Goal: Information Seeking & Learning: Find specific fact

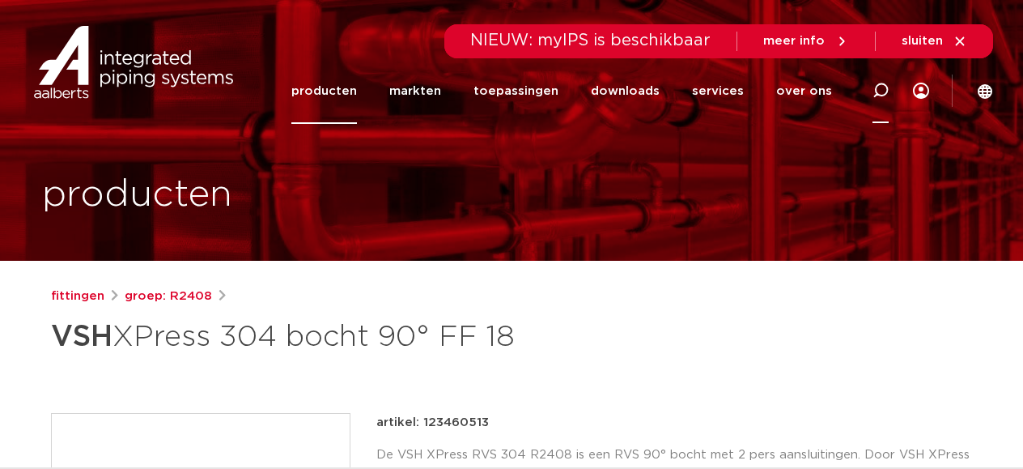
click at [882, 90] on icon at bounding box center [881, 91] width 16 height 16
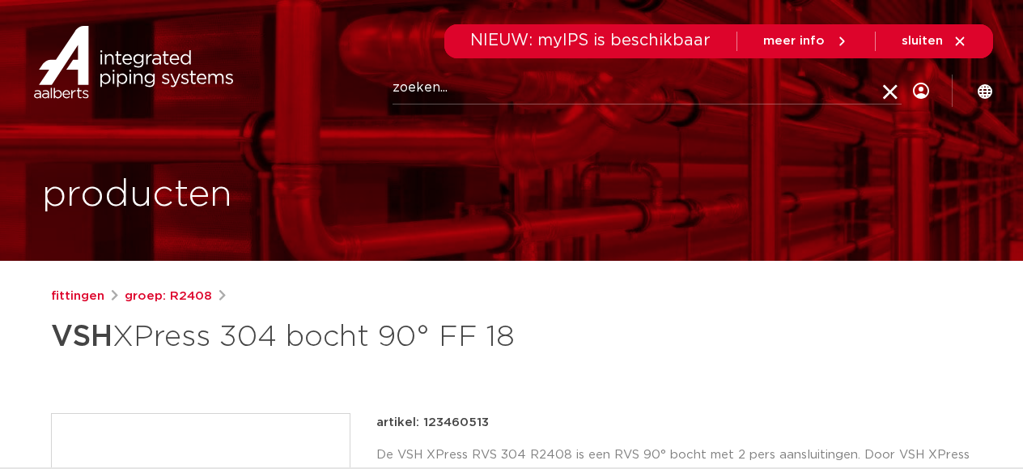
click at [588, 91] on input "Zoeken" at bounding box center [647, 88] width 509 height 32
type input "11776"
click button "Zoeken" at bounding box center [0, 0] width 0 height 0
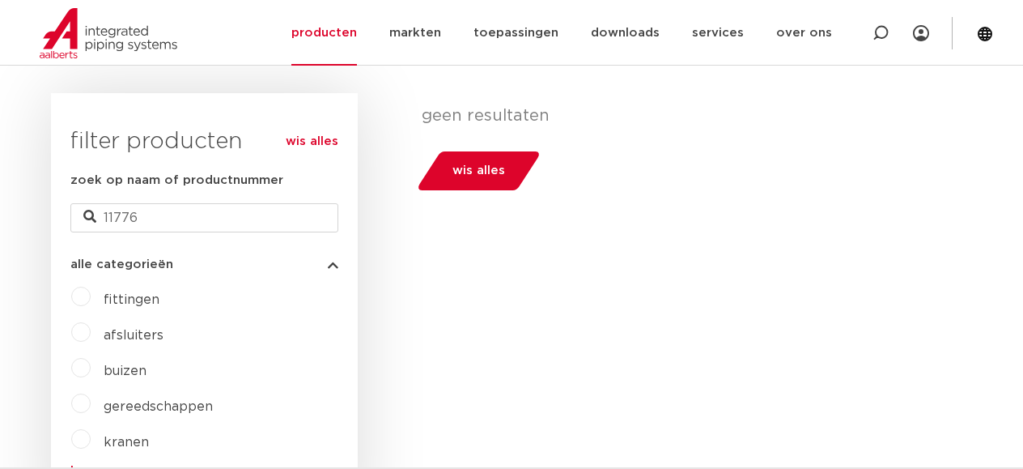
scroll to position [418, 0]
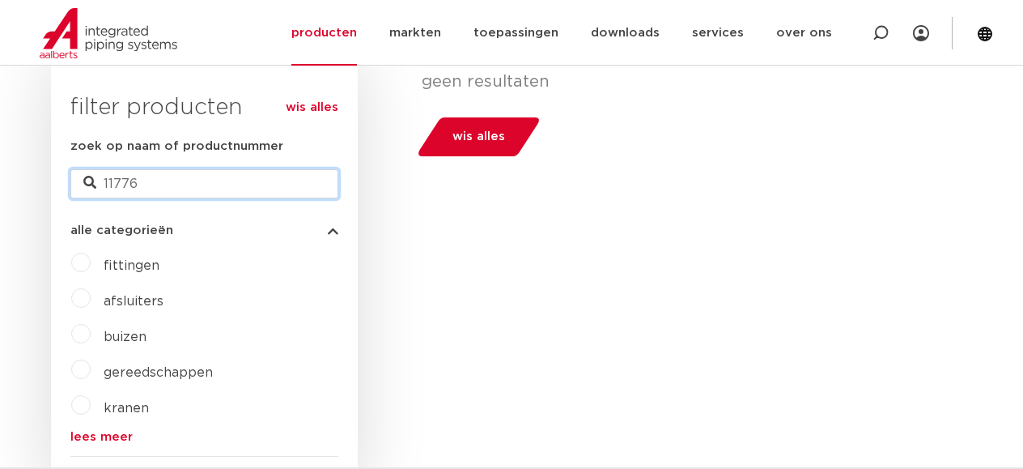
click at [160, 178] on input "11776" at bounding box center [204, 183] width 268 height 29
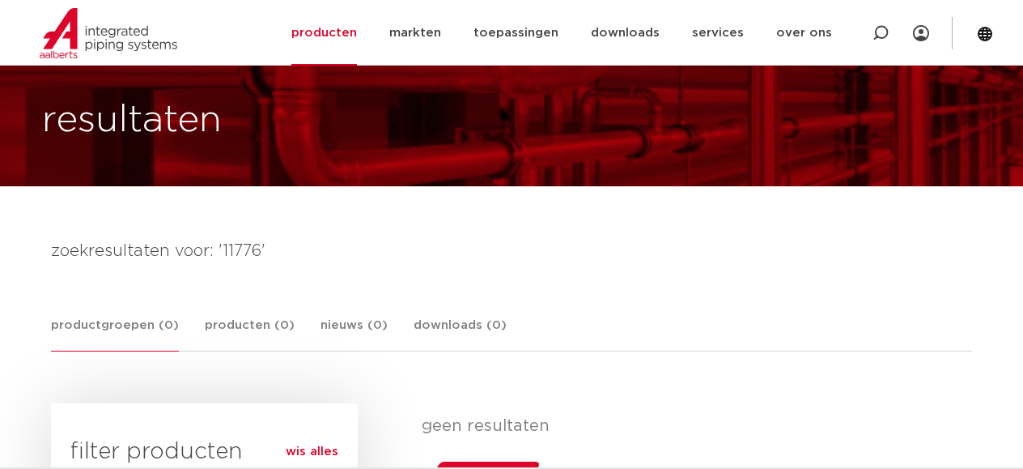
scroll to position [62, 0]
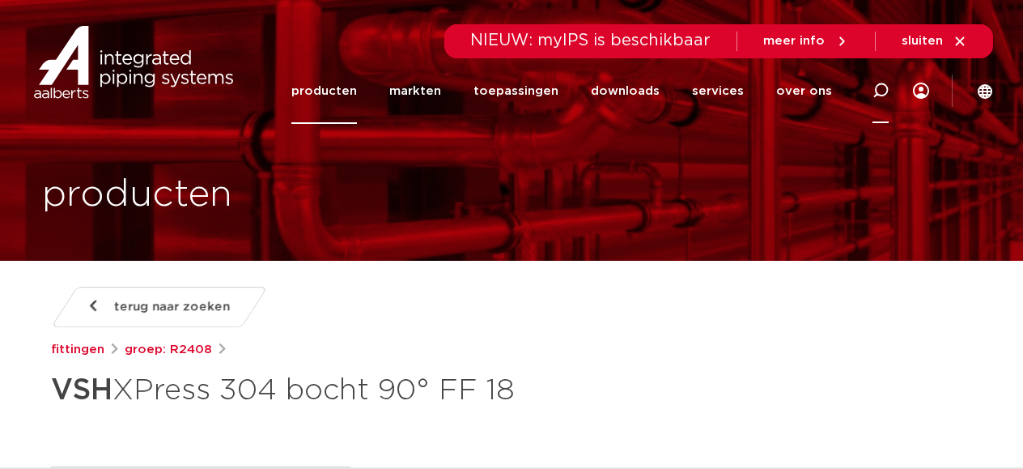
click at [882, 91] on icon at bounding box center [881, 91] width 16 height 16
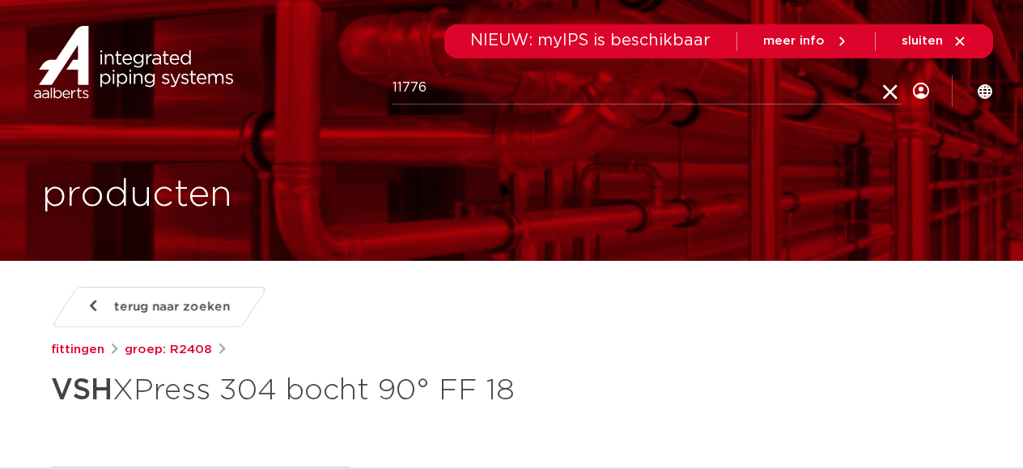
drag, startPoint x: 648, startPoint y: 97, endPoint x: 384, endPoint y: 91, distance: 264.8
click at [384, 91] on div "Zoeken 11776" at bounding box center [546, 90] width 752 height 72
click at [394, 88] on input "11776" at bounding box center [647, 88] width 509 height 32
paste input "8711985538267"
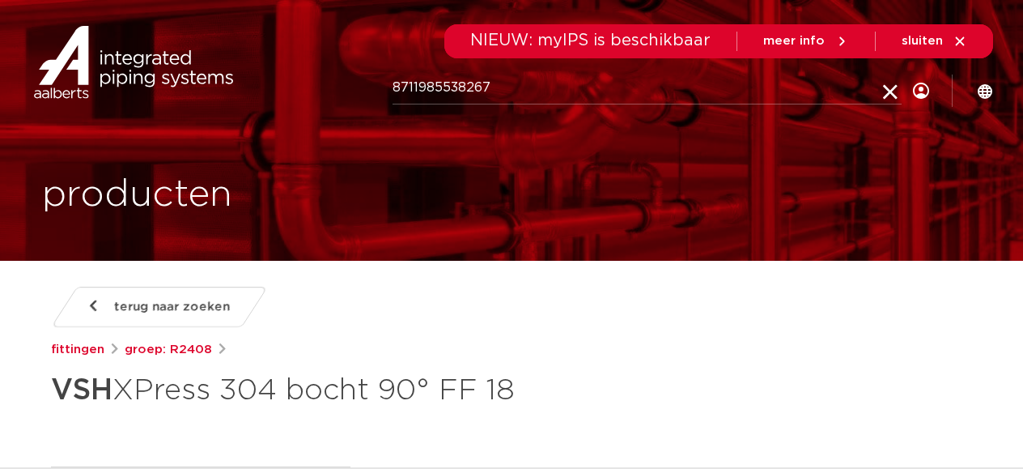
type input "8711985538267"
click button "Zoeken" at bounding box center [0, 0] width 0 height 0
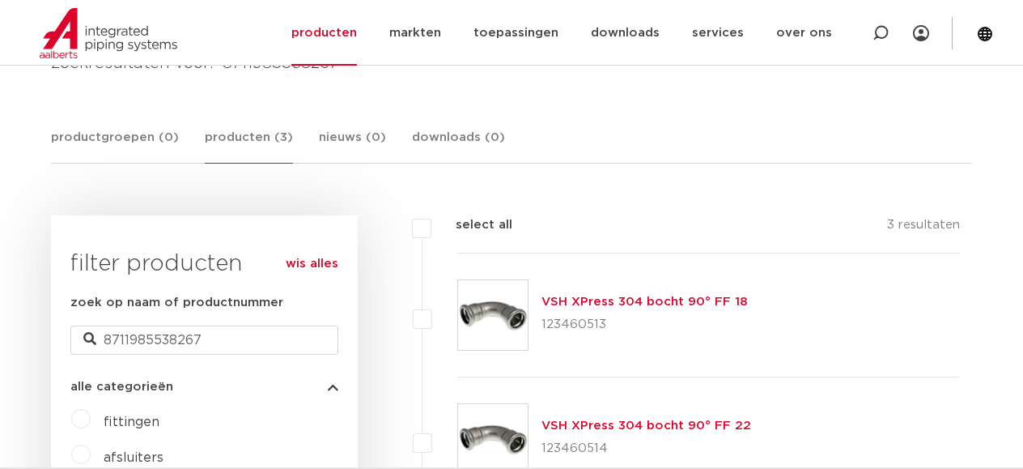
scroll to position [465, 0]
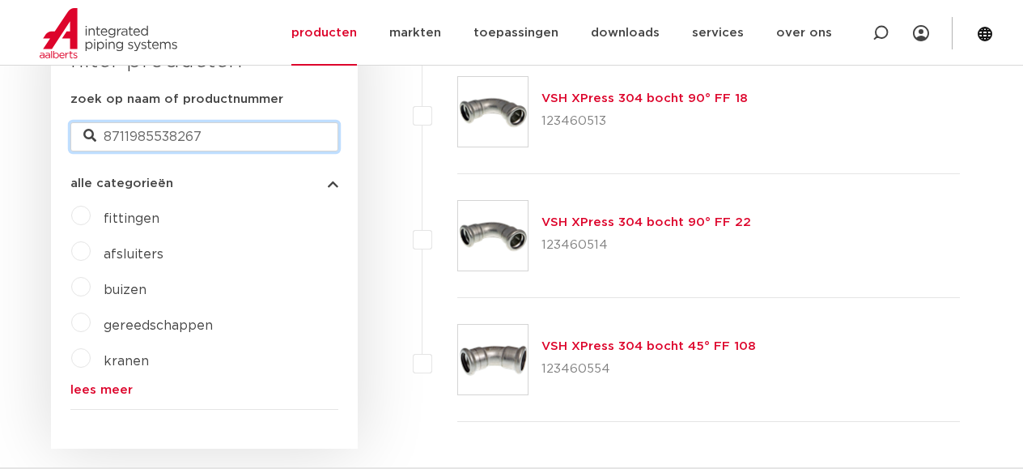
click at [191, 136] on input "8711985538267" at bounding box center [204, 136] width 268 height 29
paste input "08711985155228"
click at [117, 133] on input "08711985155228" at bounding box center [204, 136] width 268 height 29
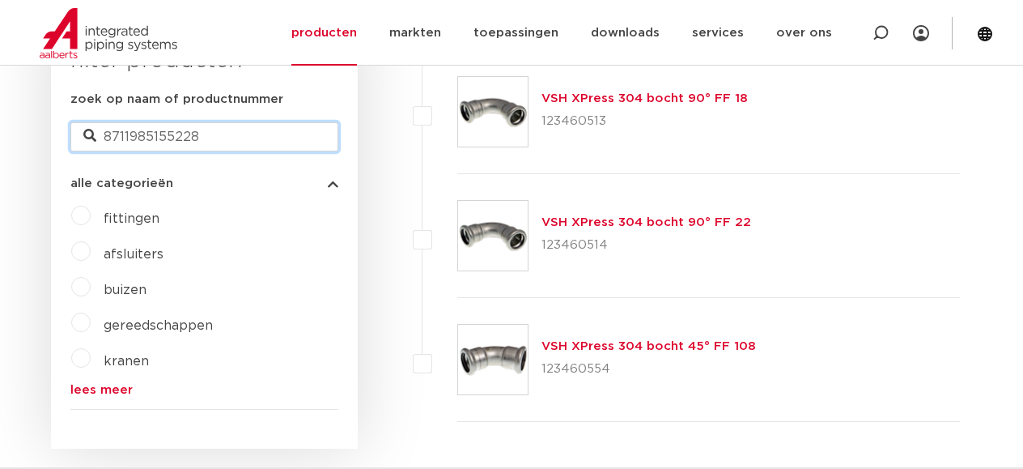
type input "8711985155228"
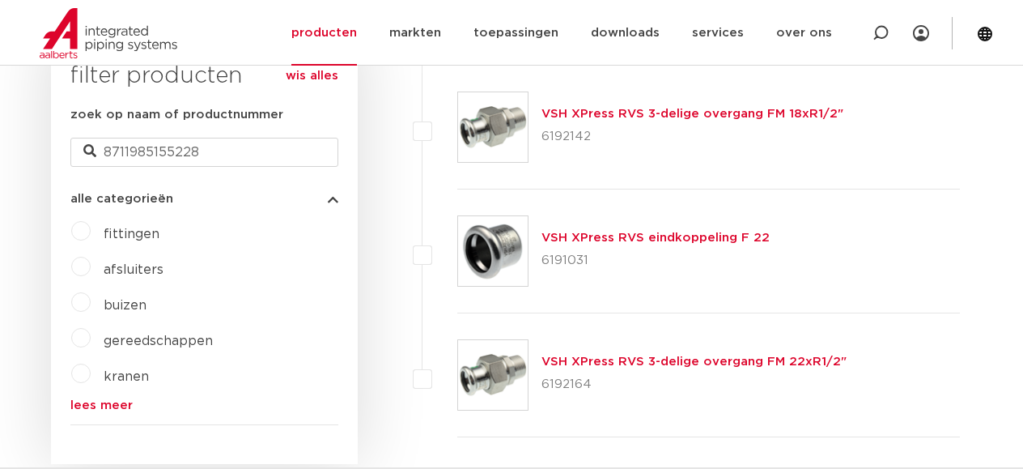
scroll to position [448, 0]
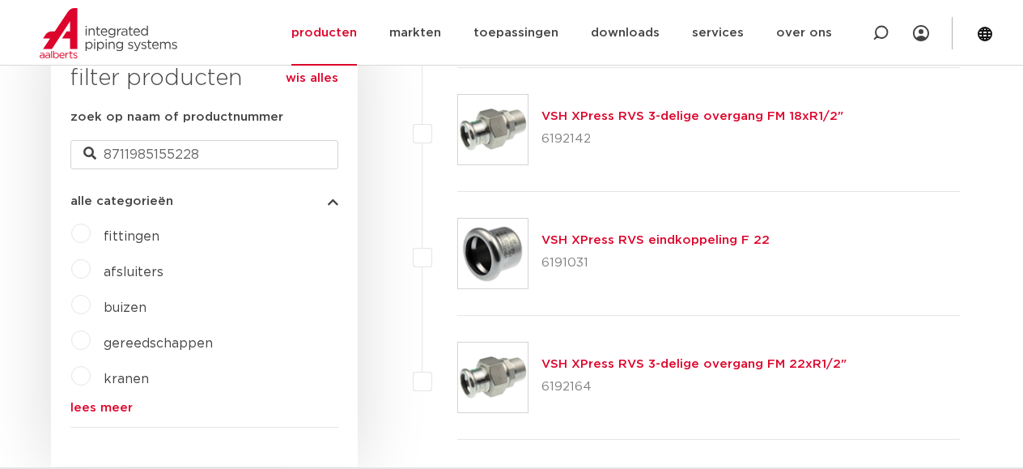
drag, startPoint x: 588, startPoint y: 139, endPoint x: 544, endPoint y: 136, distance: 43.8
click at [544, 136] on p "6192142" at bounding box center [693, 139] width 302 height 26
copy p "6192142"
drag, startPoint x: 222, startPoint y: 154, endPoint x: 75, endPoint y: 156, distance: 146.5
click at [75, 156] on input "8711985155228" at bounding box center [204, 154] width 268 height 29
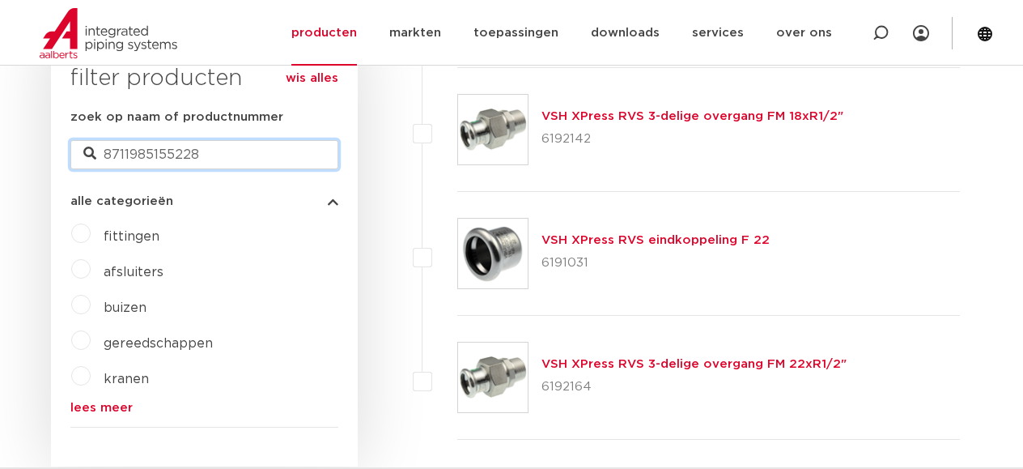
paste input "8711985153941"
type input "8711985153941"
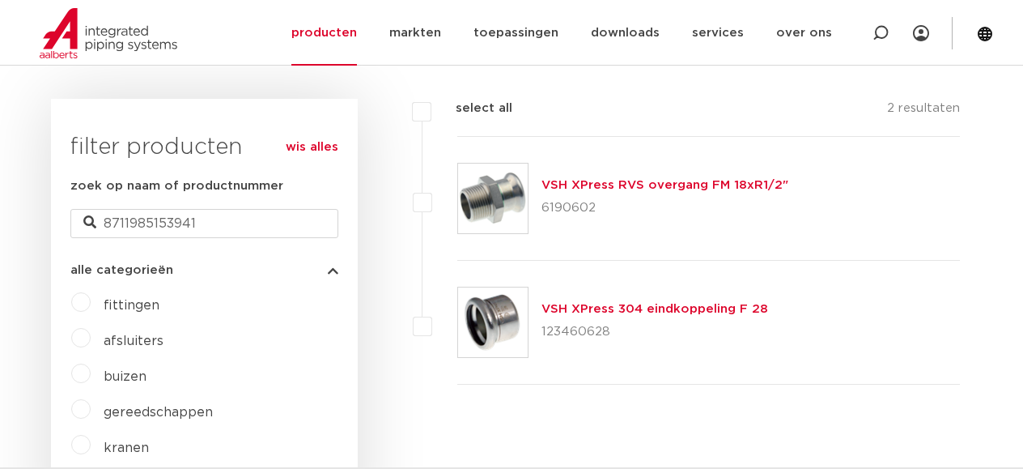
scroll to position [296, 0]
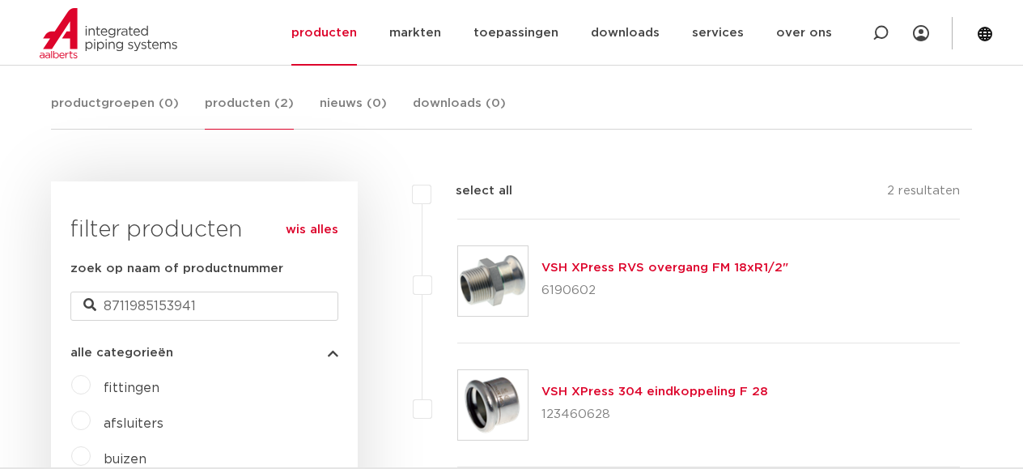
drag, startPoint x: 590, startPoint y: 289, endPoint x: 544, endPoint y: 289, distance: 46.1
click at [544, 289] on p "6190602" at bounding box center [665, 291] width 247 height 26
copy p "6190602"
click at [132, 295] on input "8711985153941" at bounding box center [204, 305] width 268 height 29
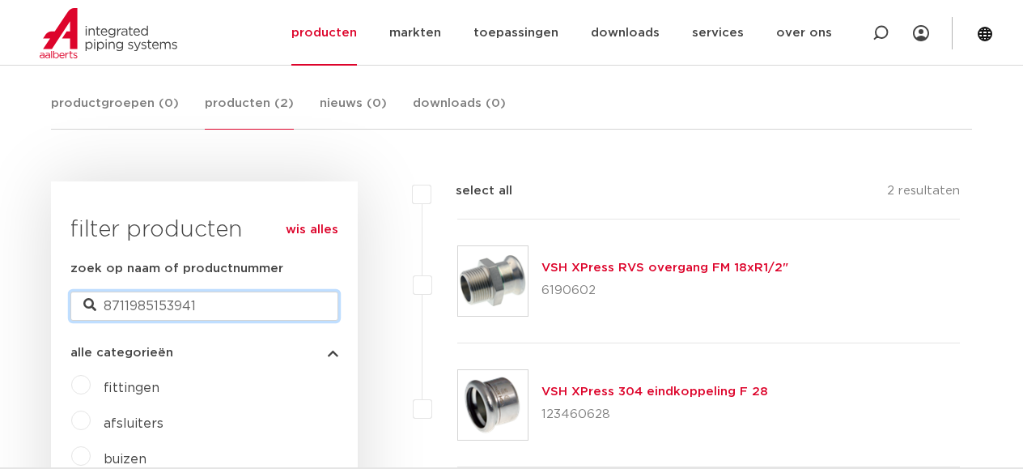
paste input "1985"
type input "8711985151985"
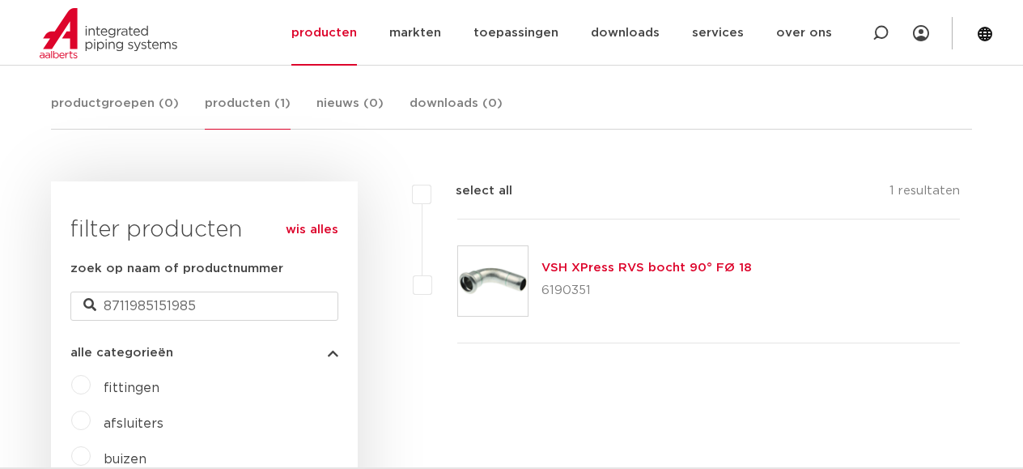
drag, startPoint x: 588, startPoint y: 291, endPoint x: 543, endPoint y: 292, distance: 44.5
click at [543, 292] on p "6190351" at bounding box center [647, 291] width 210 height 26
copy p "6190351"
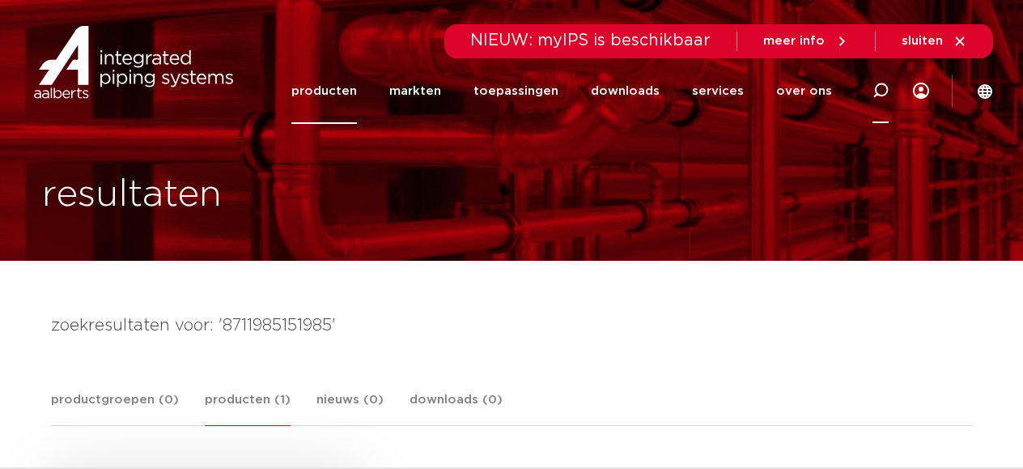
click at [886, 87] on icon at bounding box center [879, 90] width 19 height 19
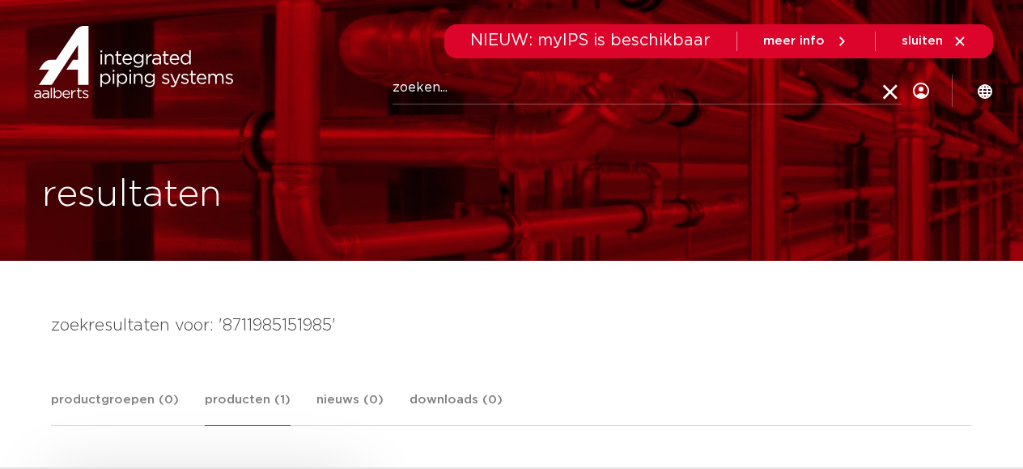
click at [500, 91] on input "Zoeken" at bounding box center [647, 88] width 509 height 32
paste input "8711985155822"
type input "8711985155822"
click button "Zoeken" at bounding box center [0, 0] width 0 height 0
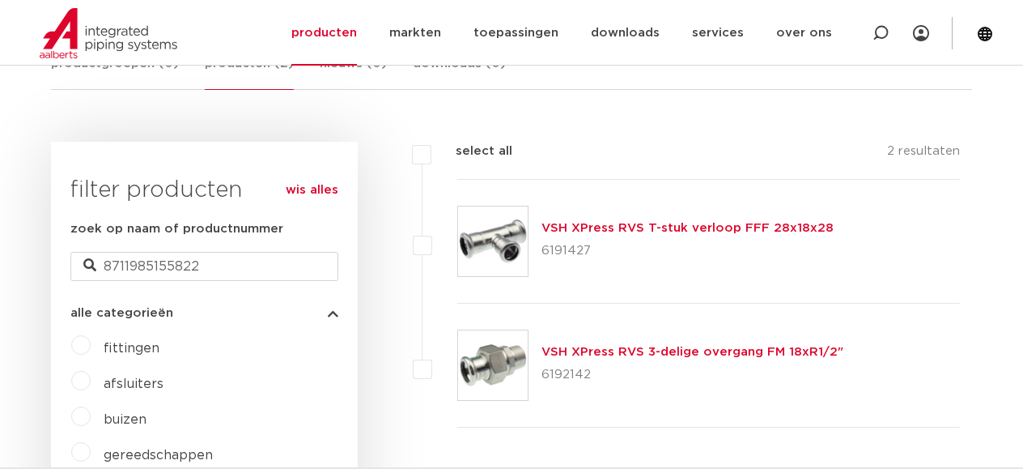
scroll to position [352, 0]
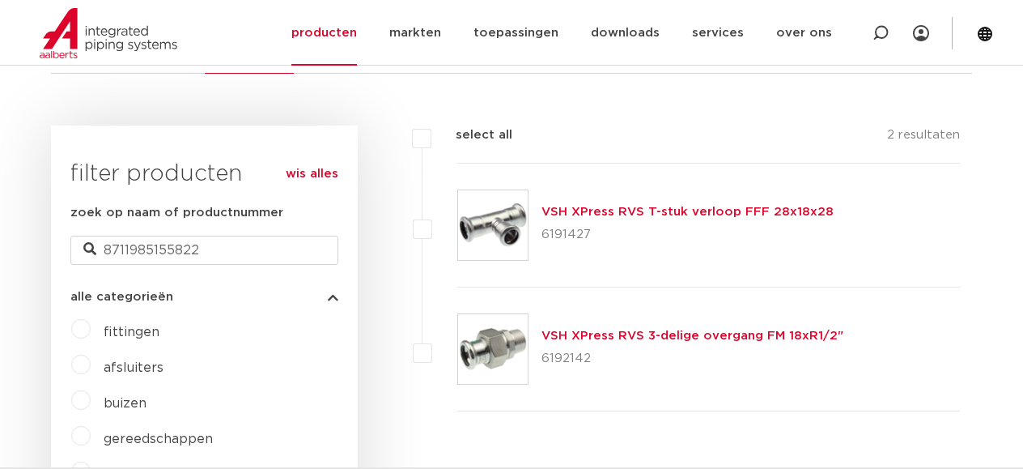
drag, startPoint x: 589, startPoint y: 235, endPoint x: 544, endPoint y: 232, distance: 45.4
click at [544, 232] on p "6191427" at bounding box center [688, 235] width 292 height 26
copy p "6191427"
click at [209, 249] on input "8711985155822" at bounding box center [204, 250] width 268 height 29
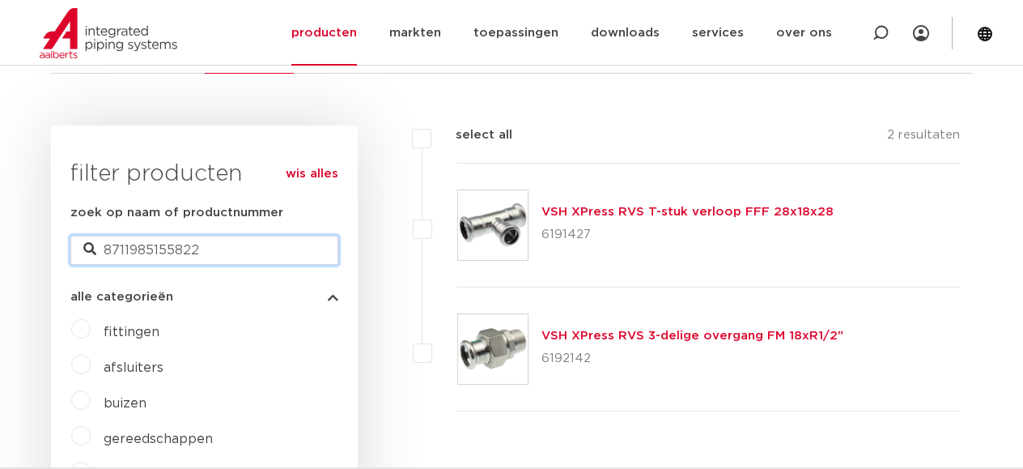
click at [209, 249] on input "8711985155822" at bounding box center [204, 250] width 268 height 29
paste input "2128"
type input "8711985152128"
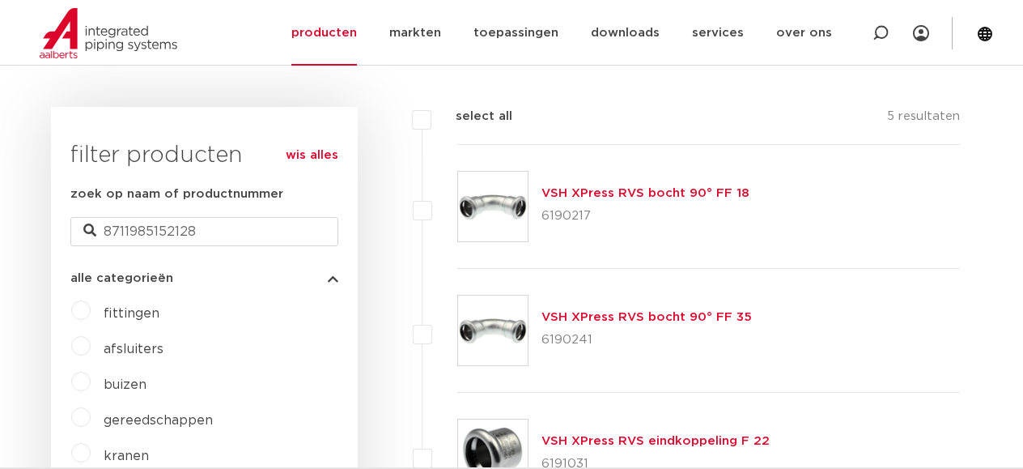
scroll to position [370, 0]
drag, startPoint x: 589, startPoint y: 212, endPoint x: 544, endPoint y: 214, distance: 45.4
click at [544, 214] on p "6190217" at bounding box center [646, 217] width 208 height 26
copy p "6190217"
click at [848, 181] on div "VSH XPress RVS bocht 90° FF 18 6190217" at bounding box center [708, 208] width 503 height 124
